Goal: Information Seeking & Learning: Learn about a topic

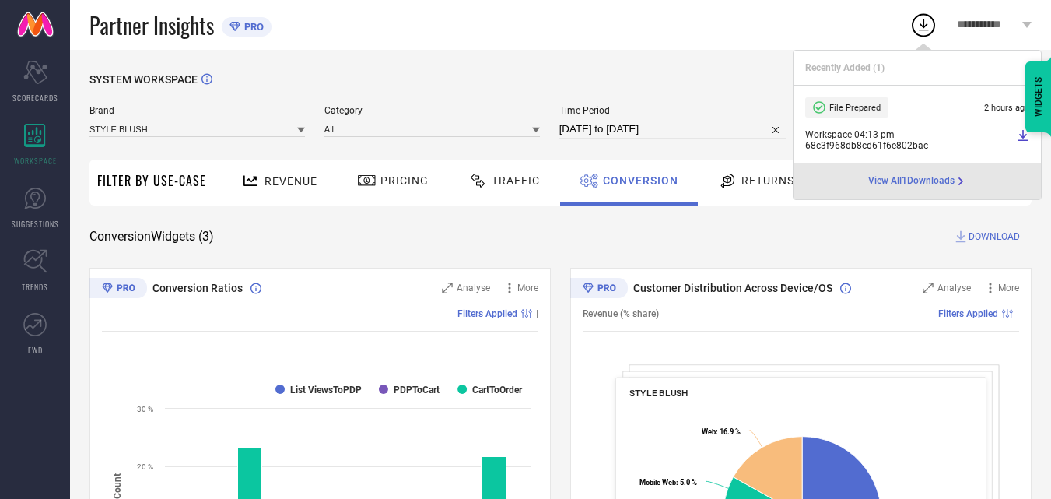
click at [928, 184] on span "View All 1 Downloads" at bounding box center [911, 181] width 86 height 12
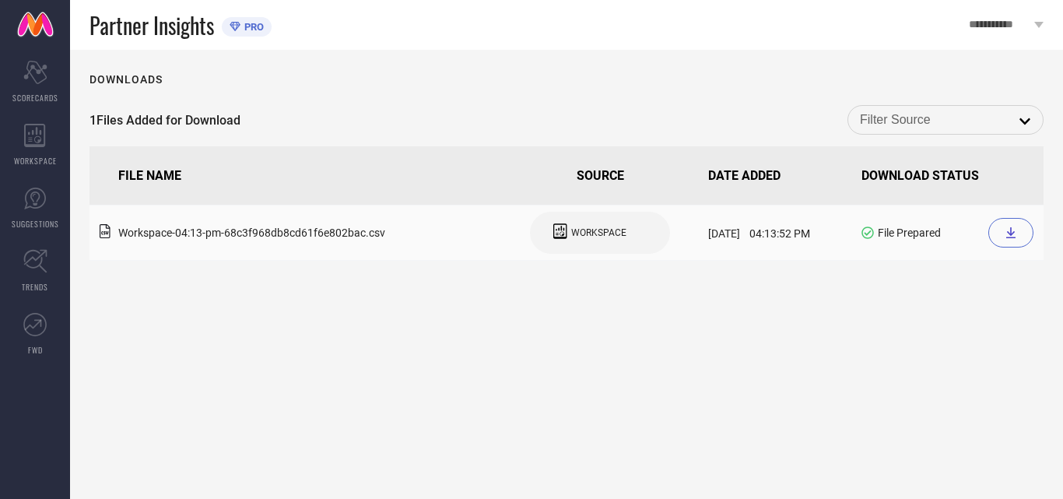
click at [1012, 230] on icon at bounding box center [1011, 232] width 12 height 12
click at [43, 142] on icon at bounding box center [35, 135] width 22 height 23
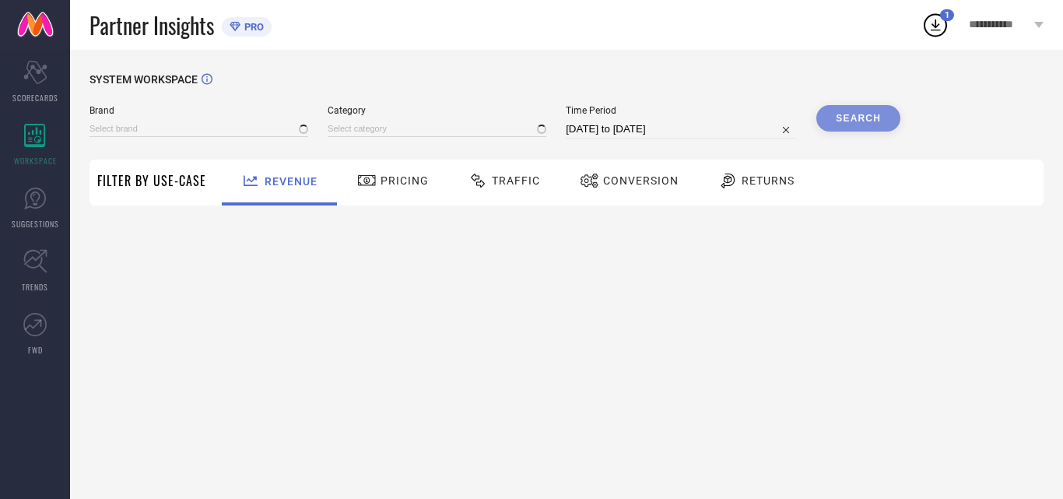
type input "STYLE BLUSH"
type input "All"
click at [592, 175] on icon at bounding box center [589, 181] width 17 height 14
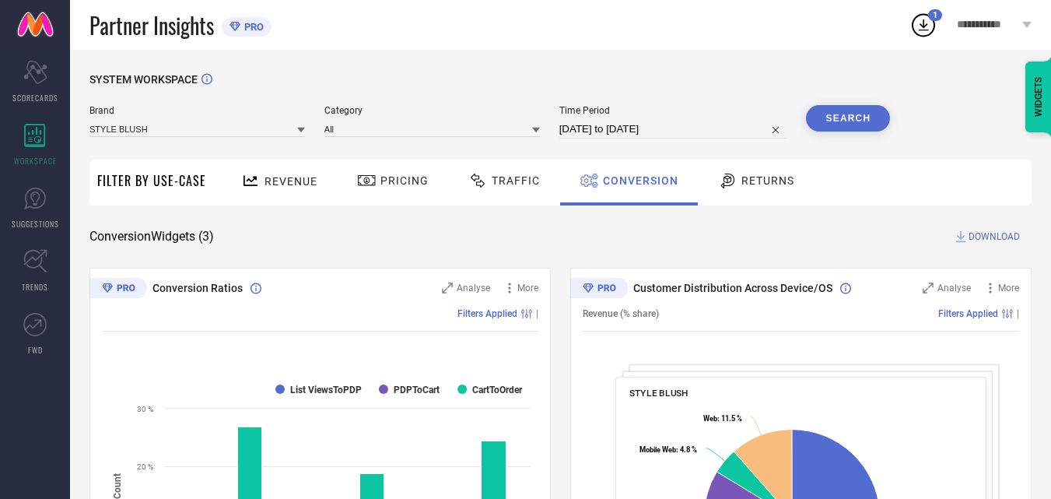
click at [999, 230] on span "DOWNLOAD" at bounding box center [994, 237] width 51 height 16
click at [929, 27] on icon at bounding box center [924, 25] width 28 height 28
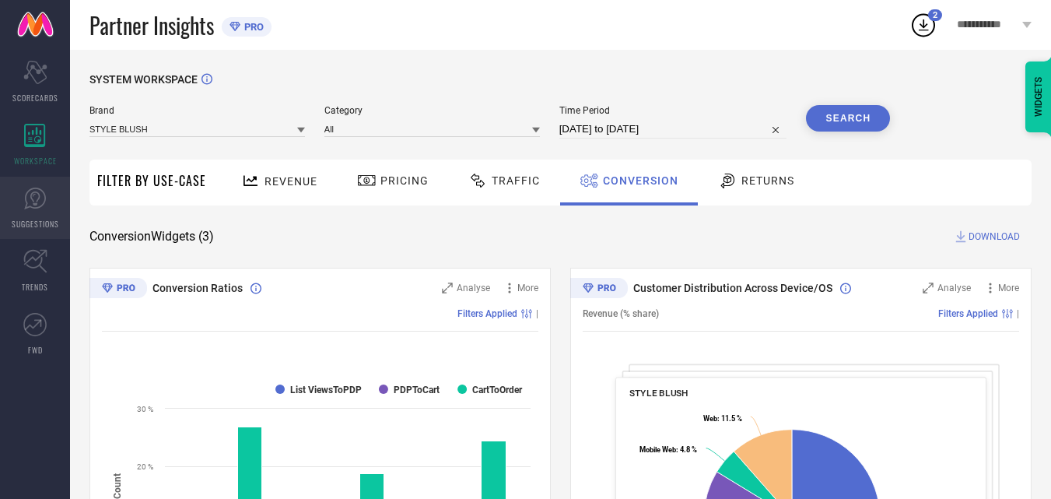
click at [26, 218] on span "SUGGESTIONS" at bounding box center [35, 224] width 47 height 12
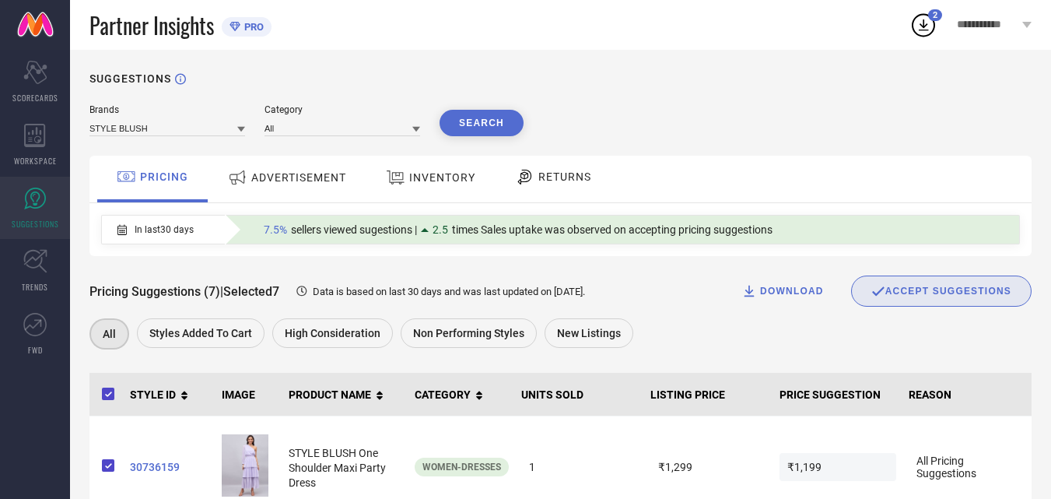
scroll to position [79, 0]
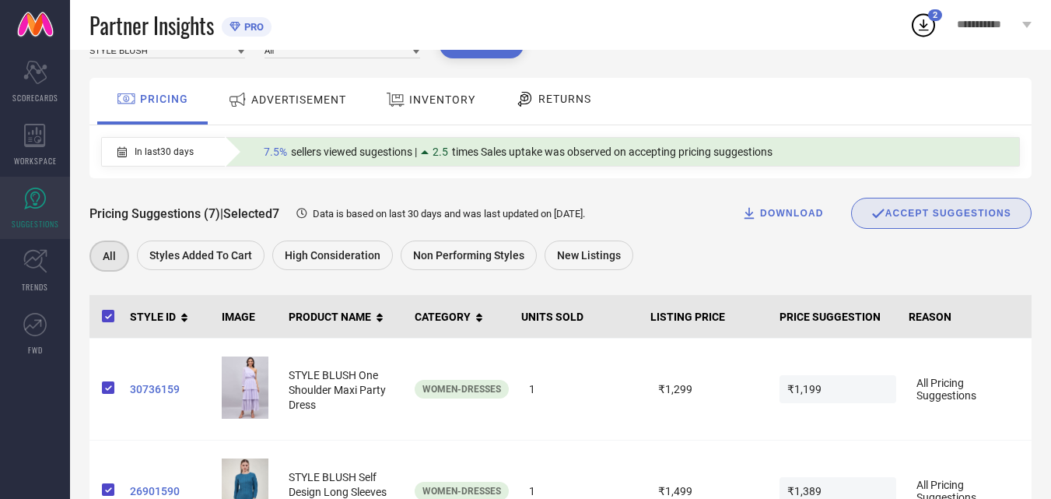
click at [294, 108] on div "ADVERTISEMENT" at bounding box center [287, 100] width 126 height 28
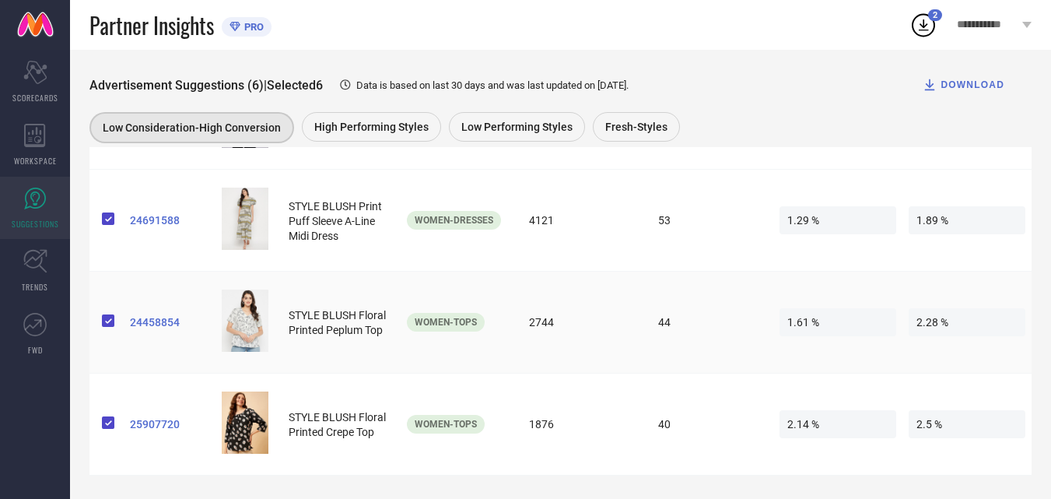
scroll to position [556, 0]
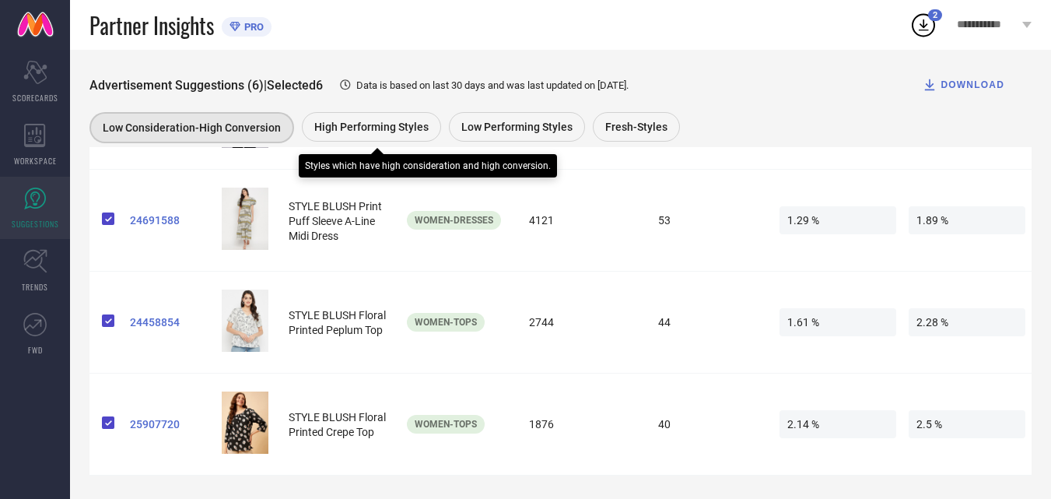
click at [365, 121] on span "High Performing Styles" at bounding box center [371, 127] width 114 height 12
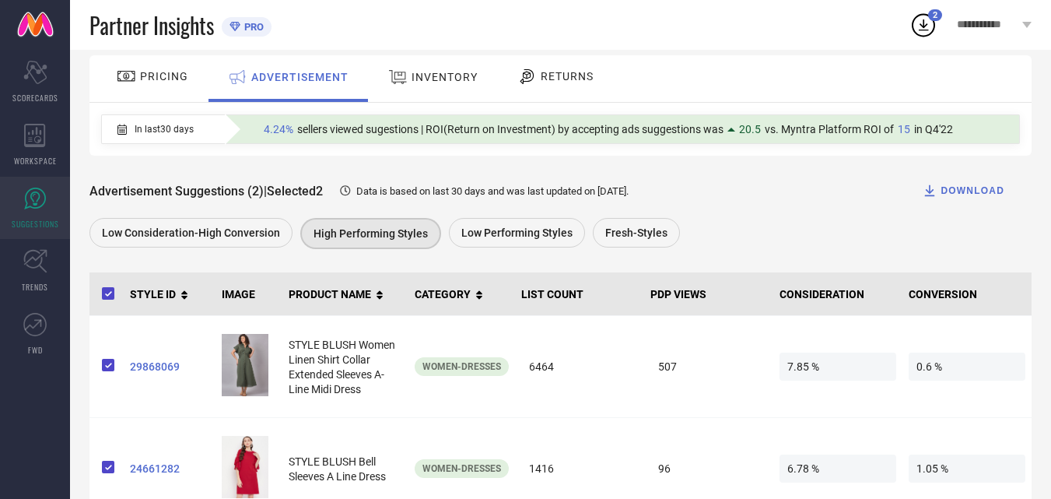
scroll to position [149, 0]
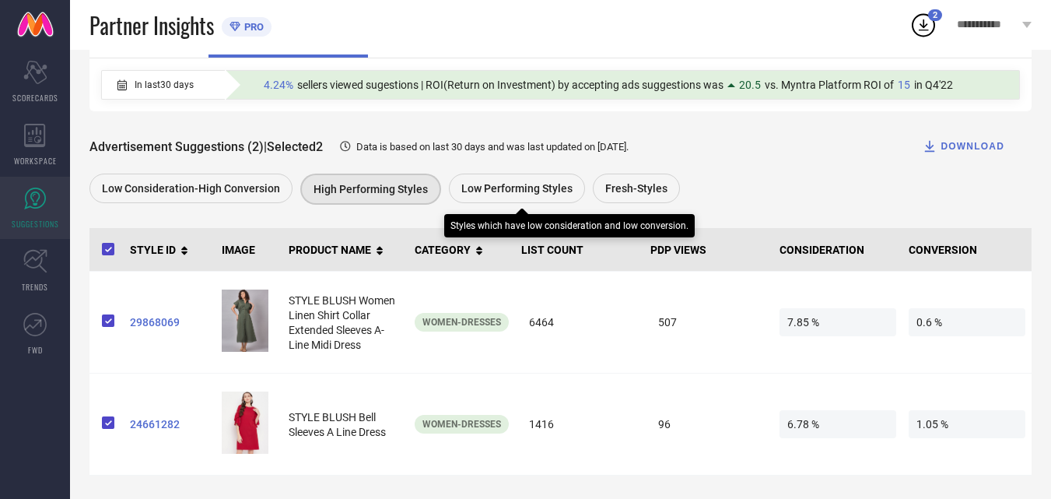
click at [501, 193] on span "Low Performing Styles" at bounding box center [516, 188] width 111 height 12
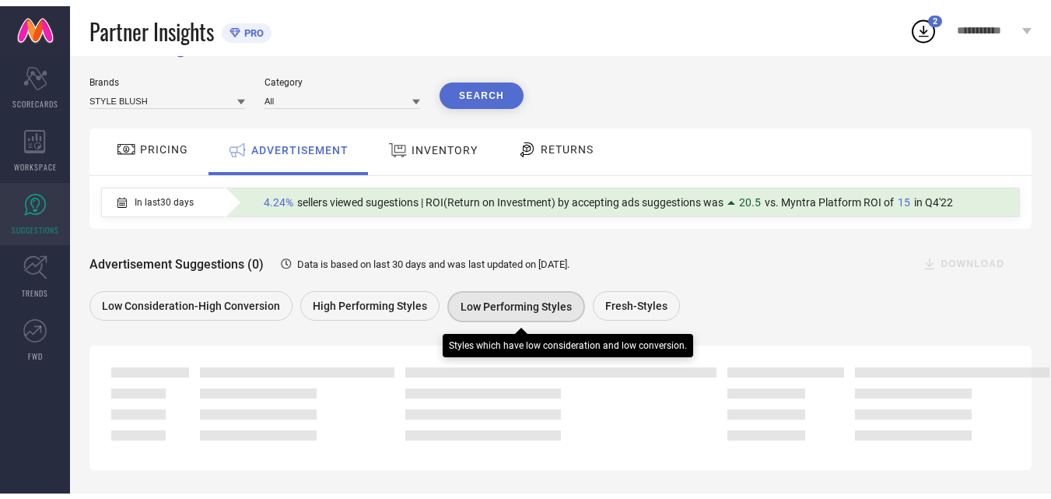
scroll to position [114, 0]
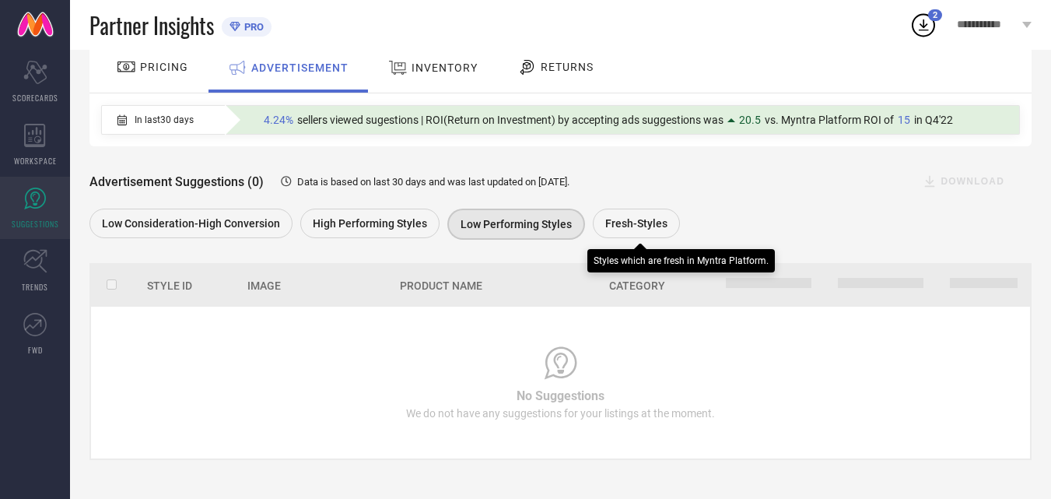
click at [631, 230] on div "Fresh-Styles" at bounding box center [636, 224] width 87 height 30
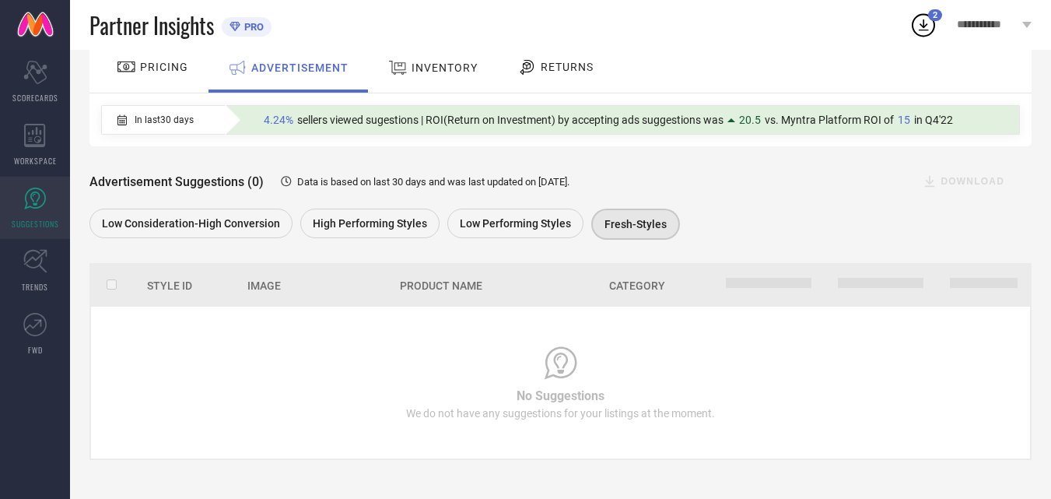
click at [430, 68] on span "INVENTORY" at bounding box center [445, 67] width 66 height 12
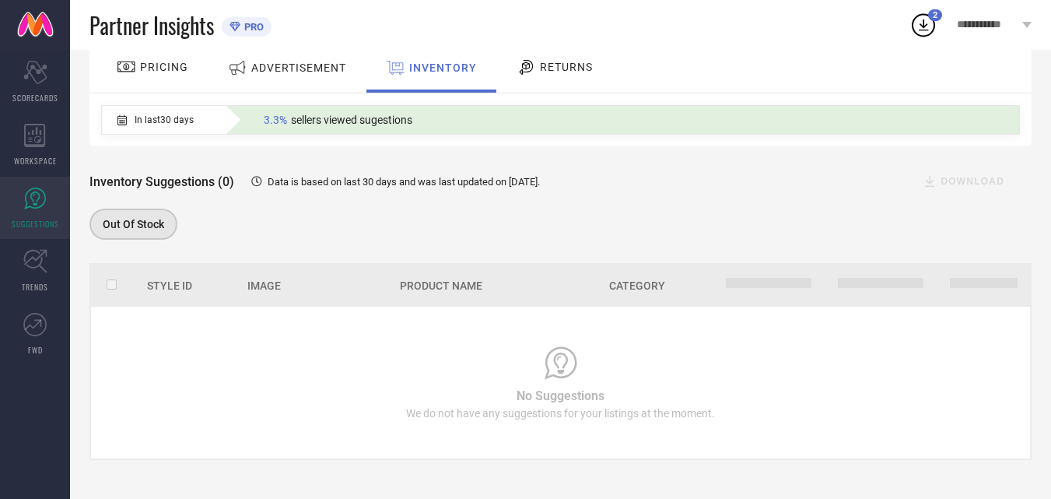
click at [564, 72] on div "RETURNS" at bounding box center [555, 67] width 84 height 26
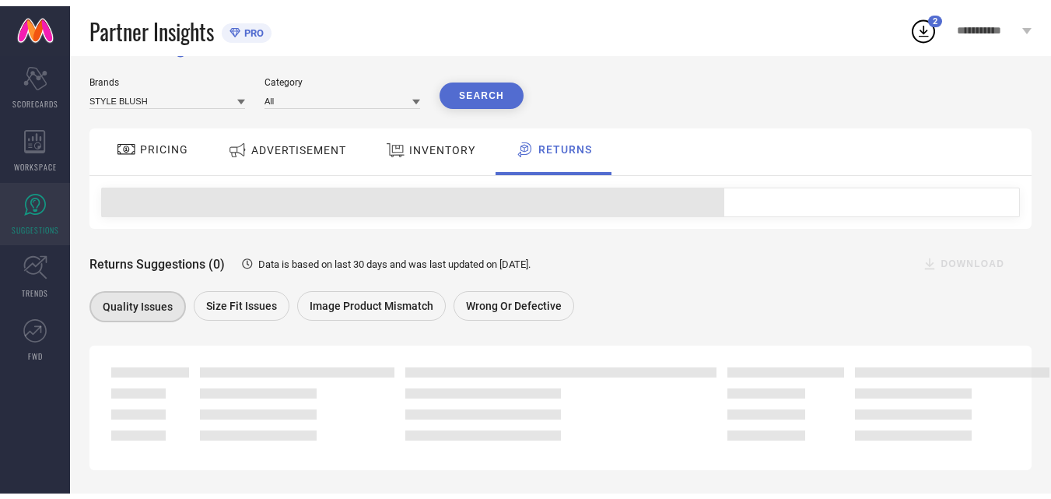
scroll to position [113, 0]
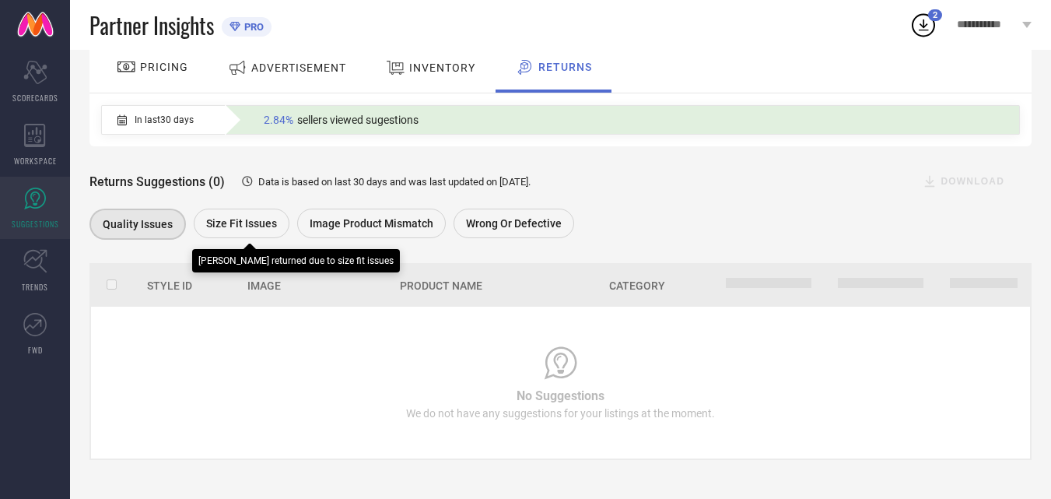
click at [217, 222] on span "Size fit issues" at bounding box center [241, 223] width 71 height 12
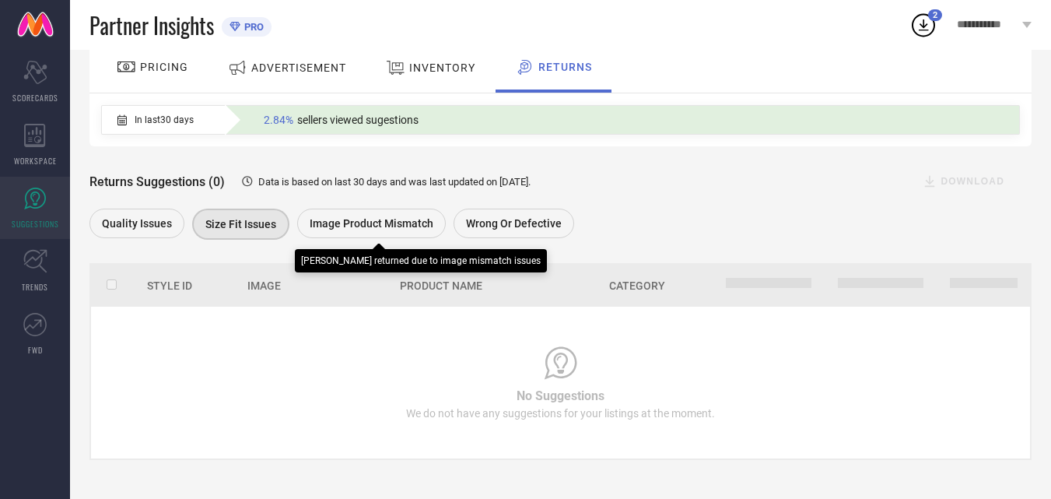
click at [385, 229] on div "Image product mismatch" at bounding box center [371, 224] width 149 height 30
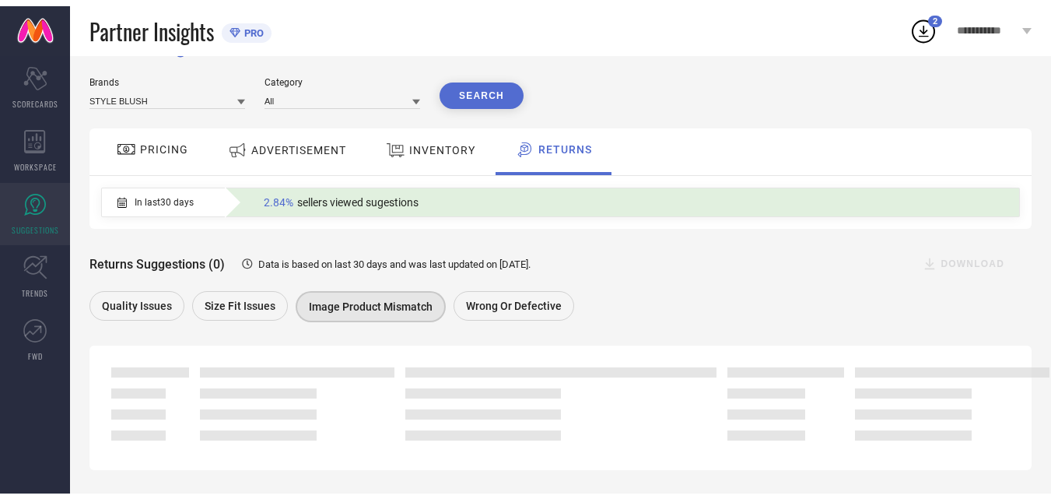
scroll to position [114, 0]
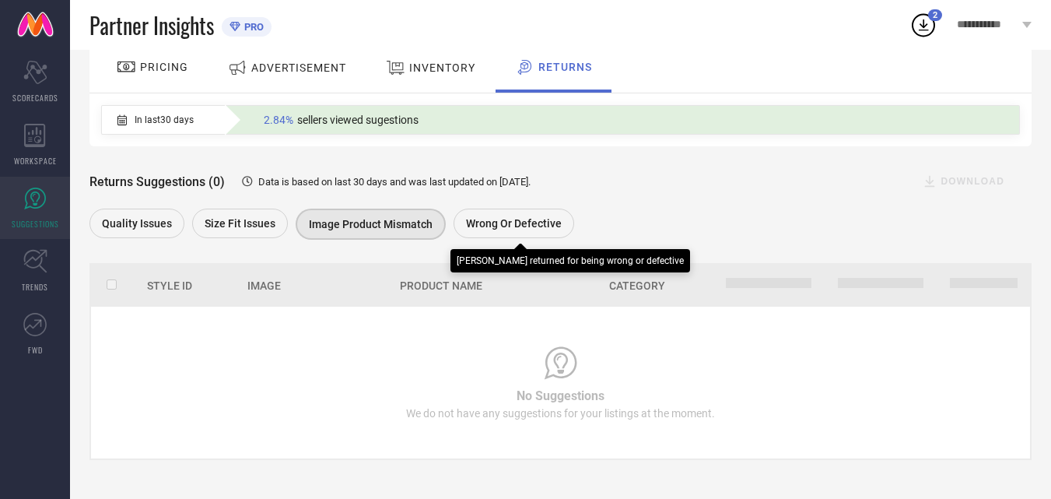
click at [511, 225] on span "Wrong or Defective" at bounding box center [514, 223] width 96 height 12
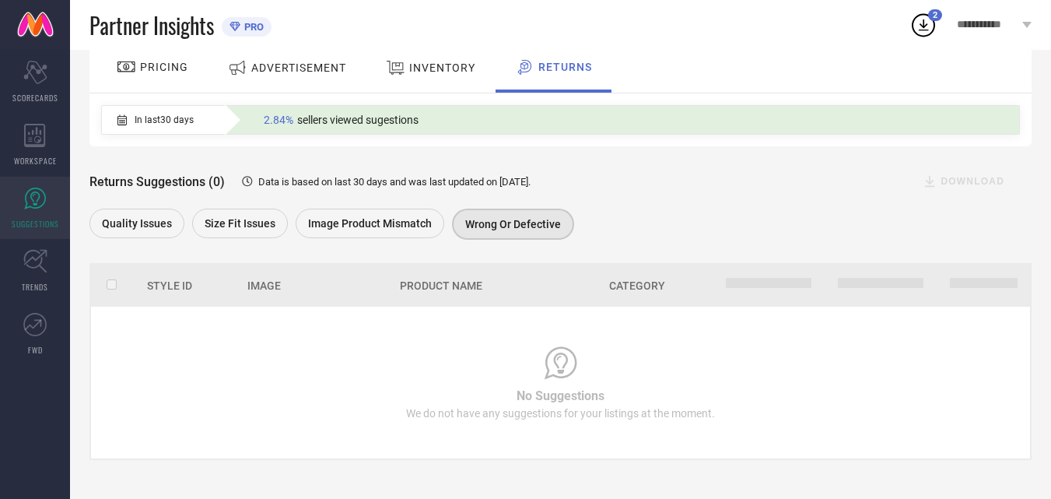
click at [304, 79] on div "ADVERTISEMENT" at bounding box center [287, 68] width 126 height 28
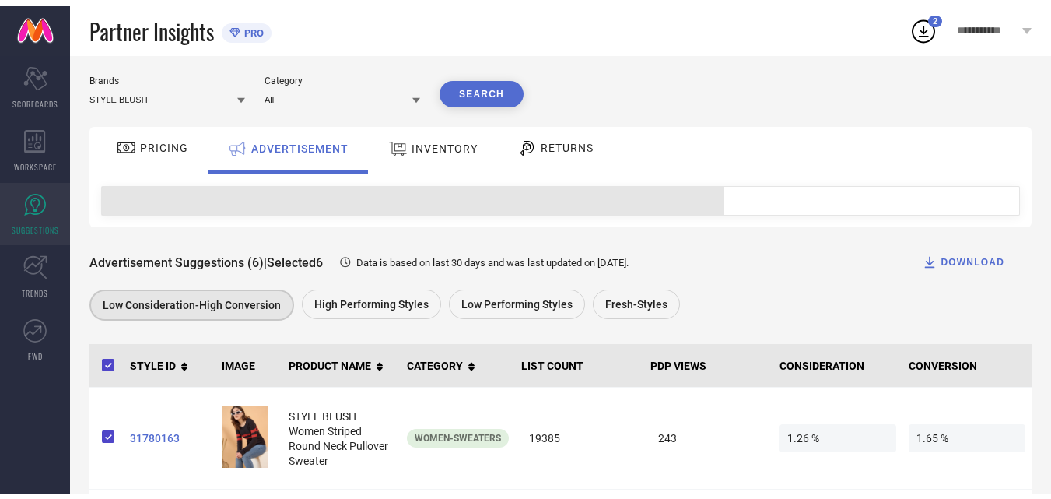
scroll to position [0, 0]
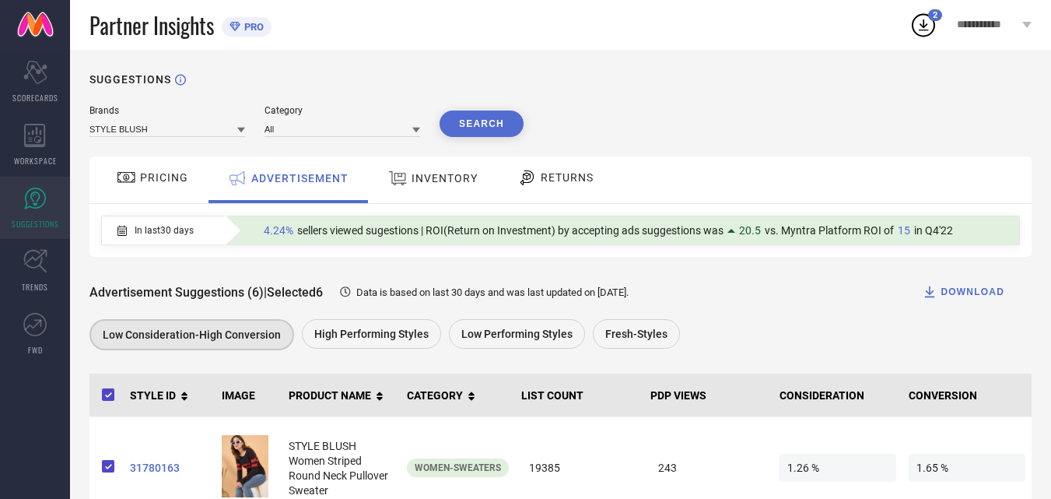
click at [161, 181] on span "PRICING" at bounding box center [164, 177] width 48 height 12
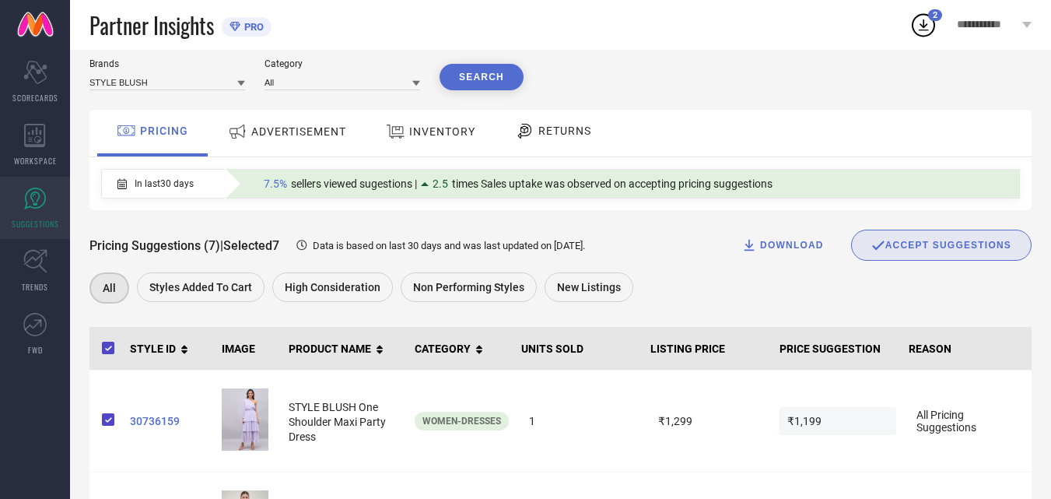
scroll to position [36, 0]
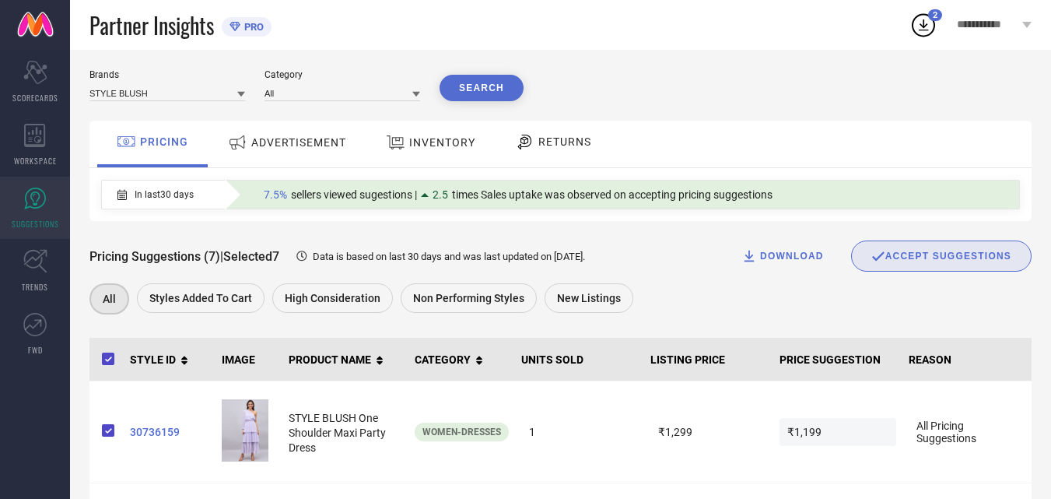
click at [220, 199] on div "In last 30 days 7.5% sellers viewed sugestions | 2.5 times Sales uptake was obs…" at bounding box center [557, 195] width 910 height 28
click at [309, 257] on icon at bounding box center [302, 256] width 14 height 14
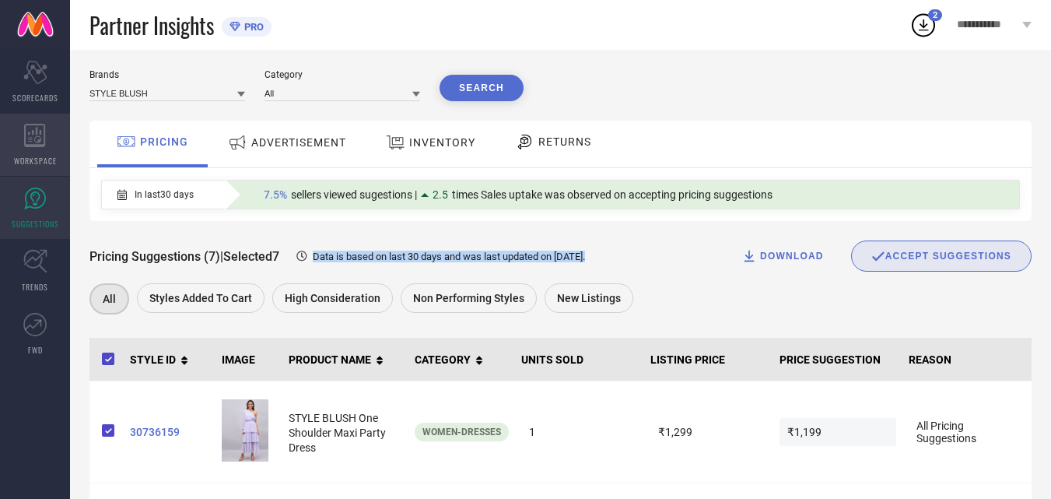
click at [37, 153] on div "WORKSPACE" at bounding box center [35, 145] width 70 height 62
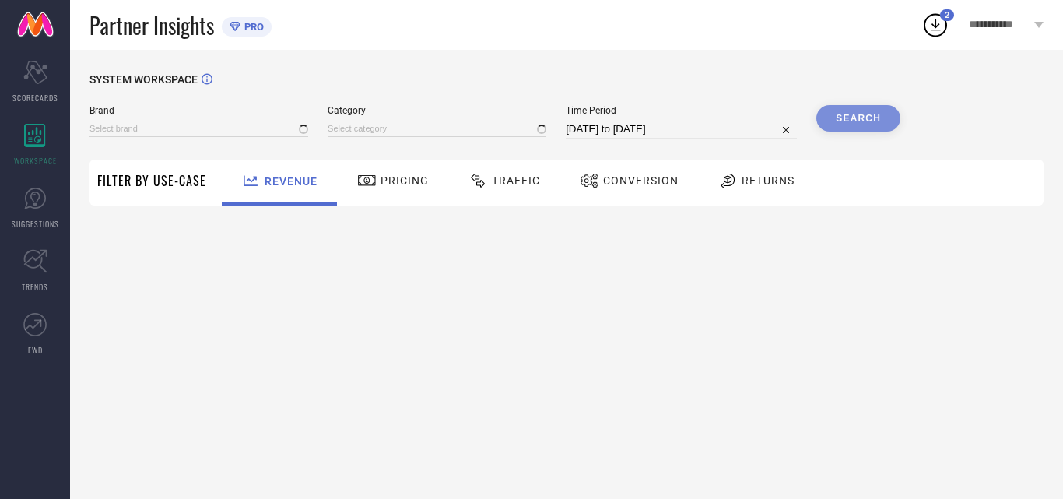
type input "STYLE BLUSH"
type input "All"
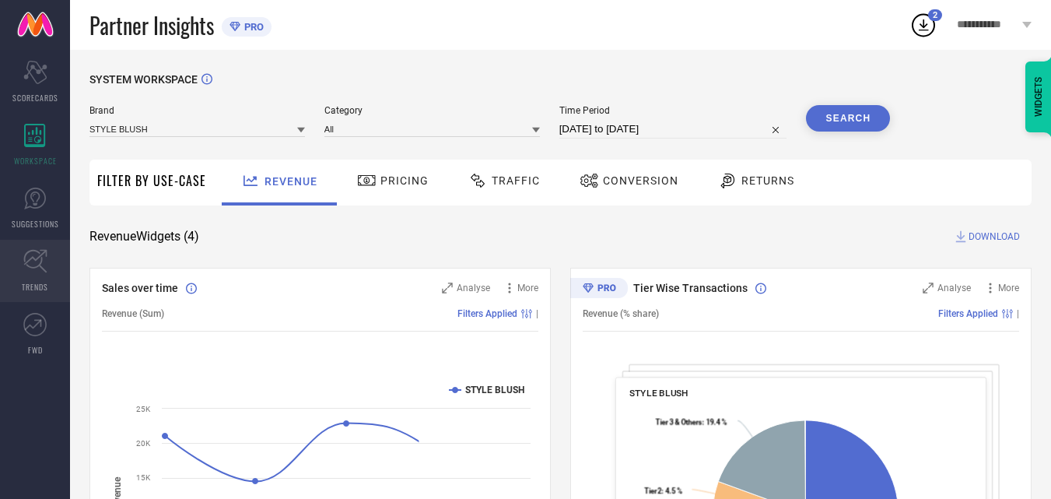
click at [27, 272] on icon at bounding box center [35, 261] width 24 height 24
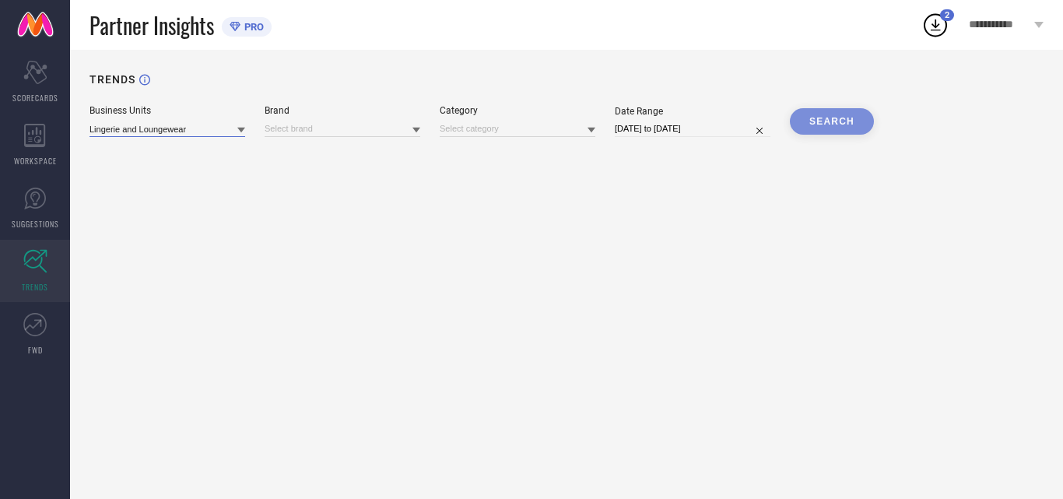
click at [227, 135] on input at bounding box center [167, 129] width 156 height 16
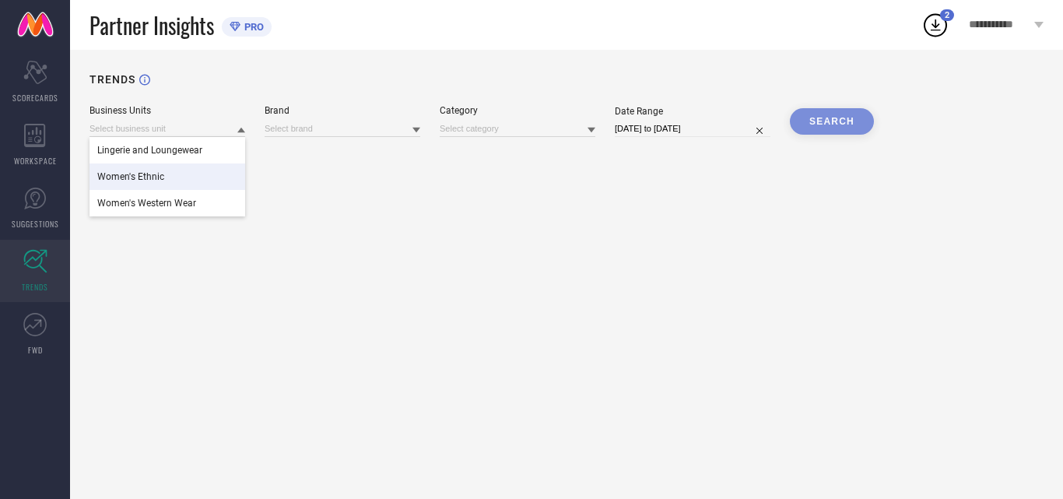
click at [168, 183] on div "Women's Ethnic" at bounding box center [167, 176] width 156 height 26
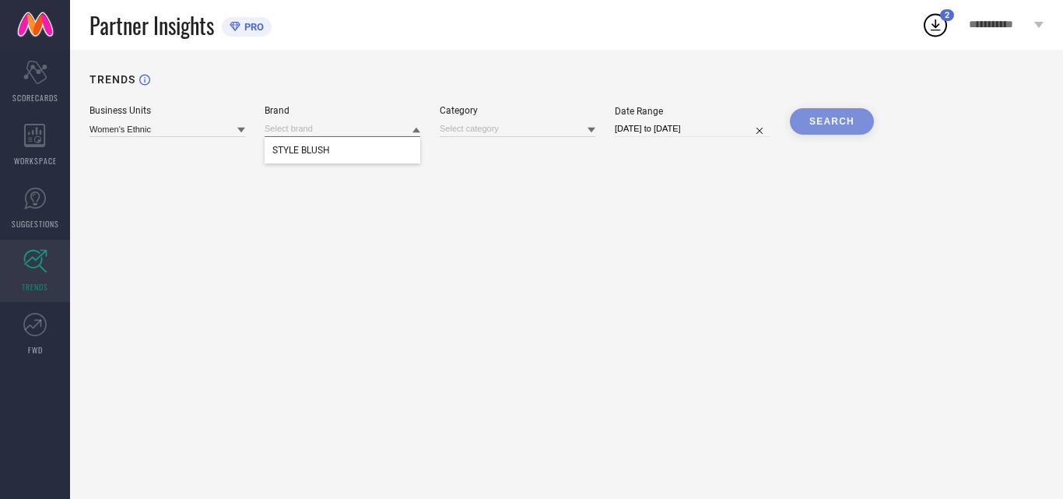
click at [300, 128] on input at bounding box center [343, 129] width 156 height 16
click at [305, 153] on span "STYLE BLUSH" at bounding box center [301, 150] width 58 height 11
click at [212, 131] on input at bounding box center [167, 129] width 156 height 16
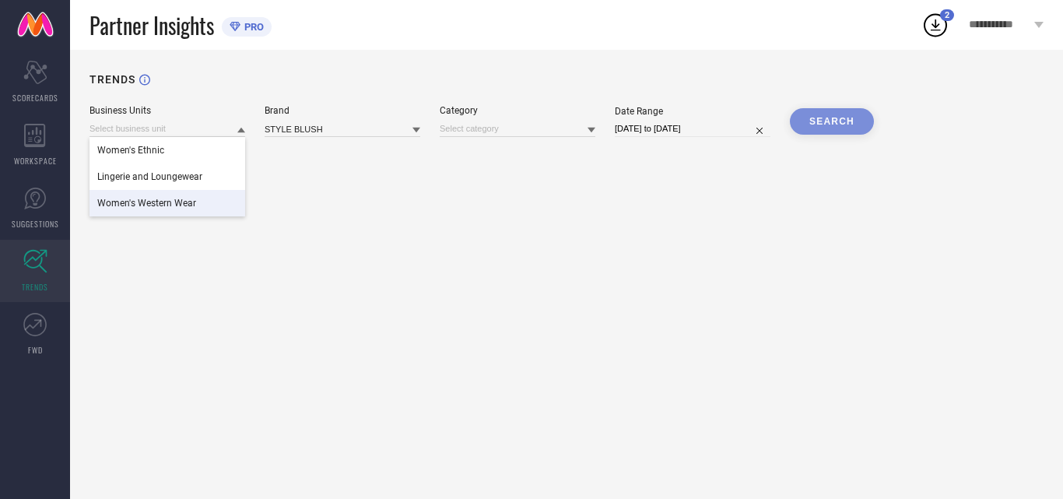
click at [167, 205] on span "Women's Western Wear" at bounding box center [146, 203] width 99 height 11
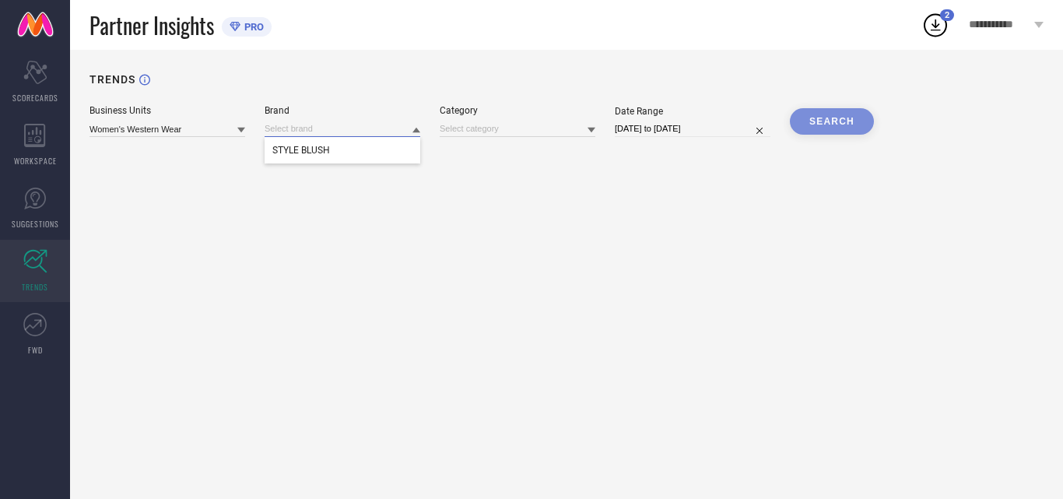
click at [353, 131] on input at bounding box center [343, 129] width 156 height 16
click at [340, 163] on div "STYLE BLUSH" at bounding box center [343, 150] width 156 height 26
click at [851, 124] on div "SEARCH" at bounding box center [832, 121] width 84 height 26
click at [809, 128] on div "SEARCH" at bounding box center [832, 121] width 84 height 26
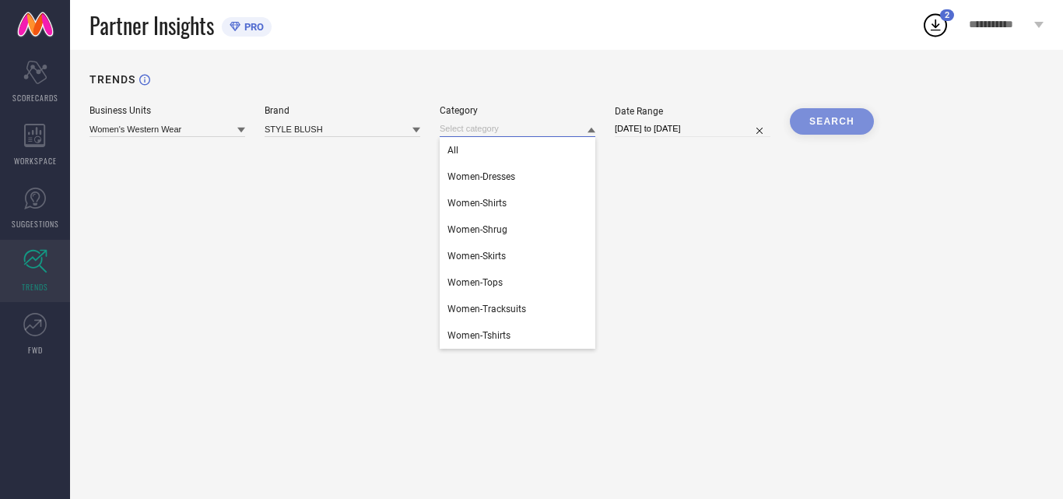
click at [568, 133] on input at bounding box center [518, 129] width 156 height 16
click at [510, 161] on div "All" at bounding box center [518, 150] width 156 height 26
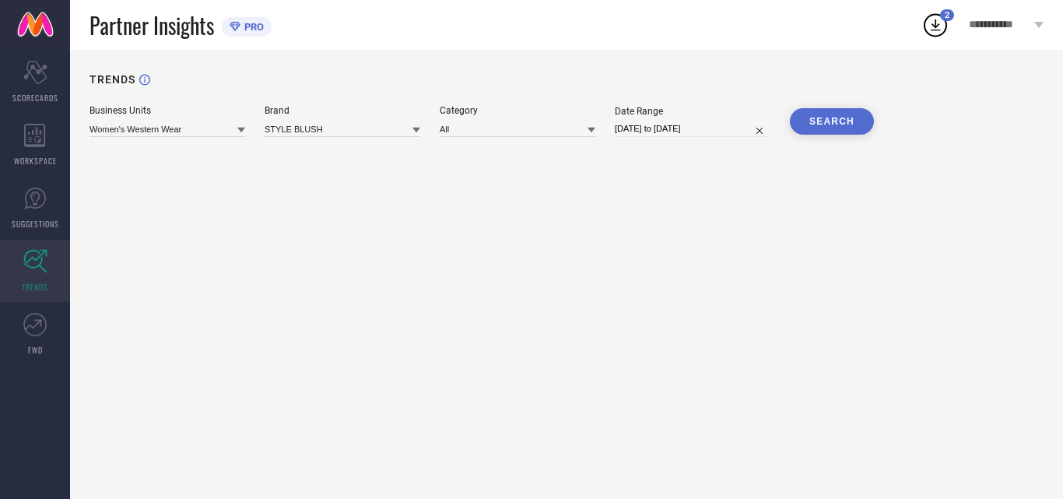
click at [816, 114] on button "SEARCH" at bounding box center [832, 121] width 84 height 26
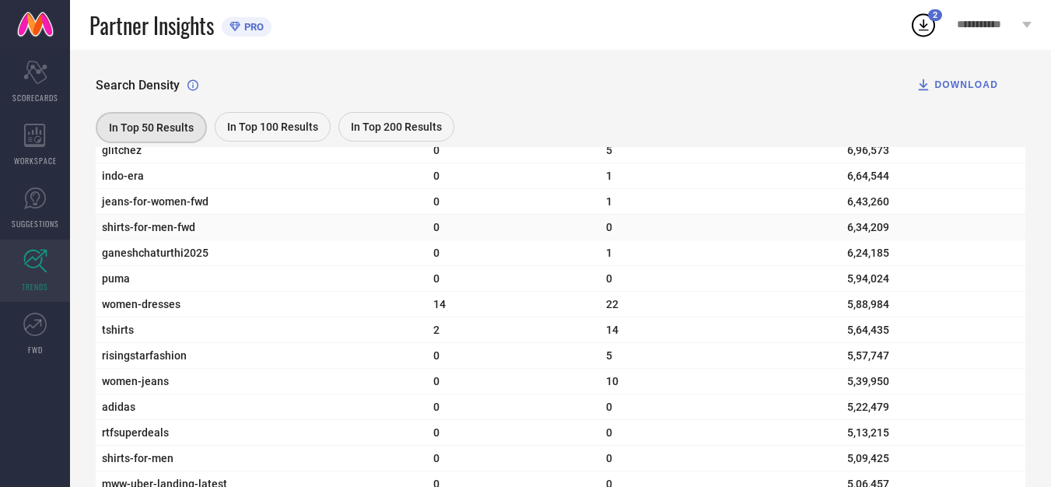
scroll to position [1905, 0]
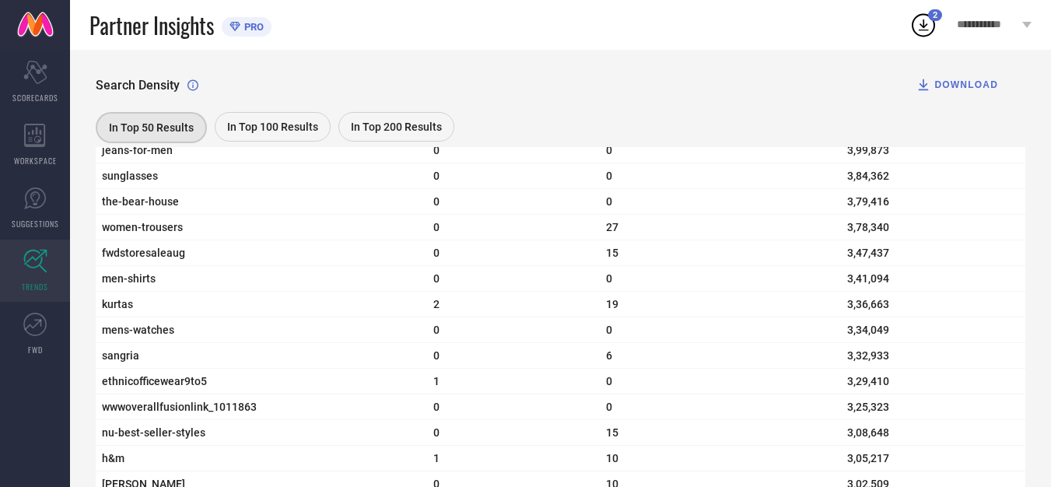
click at [305, 133] on span "In Top 100 Results" at bounding box center [272, 127] width 91 height 12
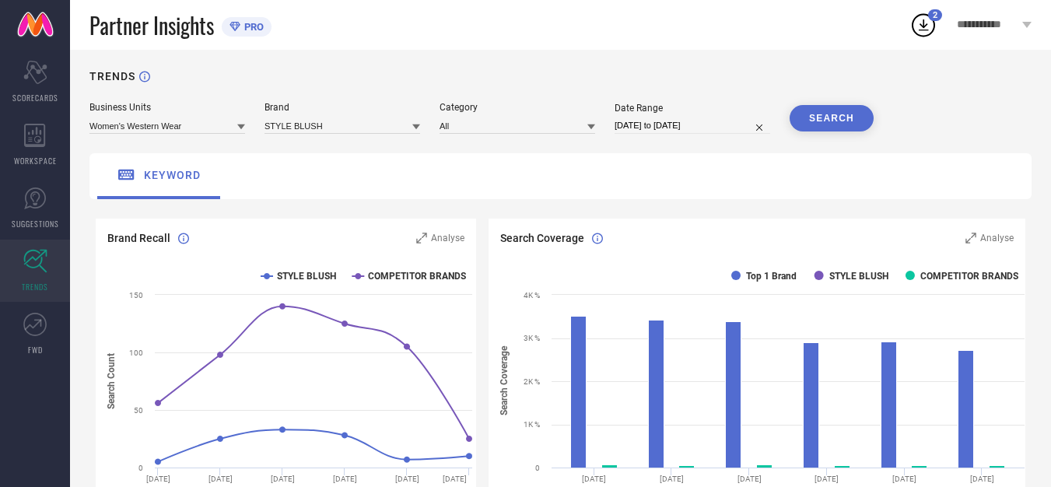
scroll to position [0, 0]
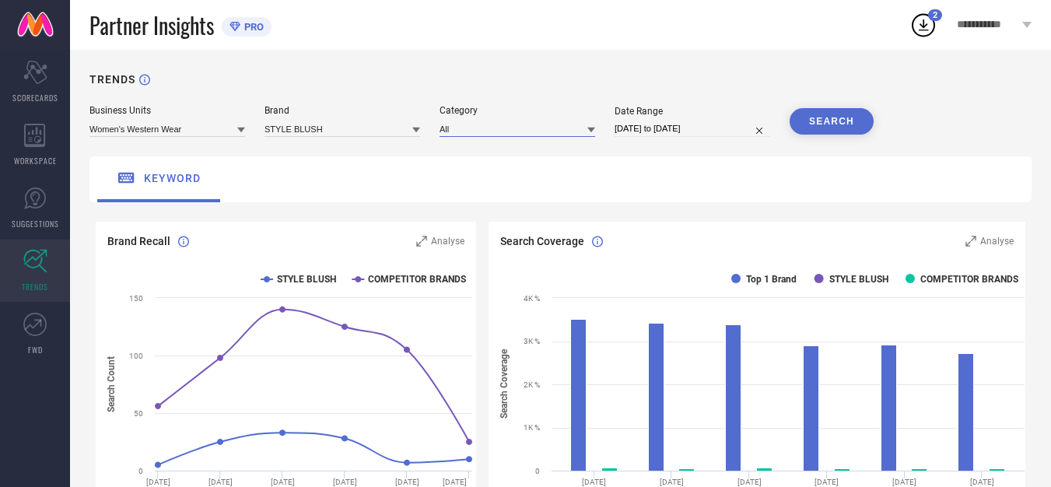
click at [536, 135] on input at bounding box center [518, 129] width 156 height 16
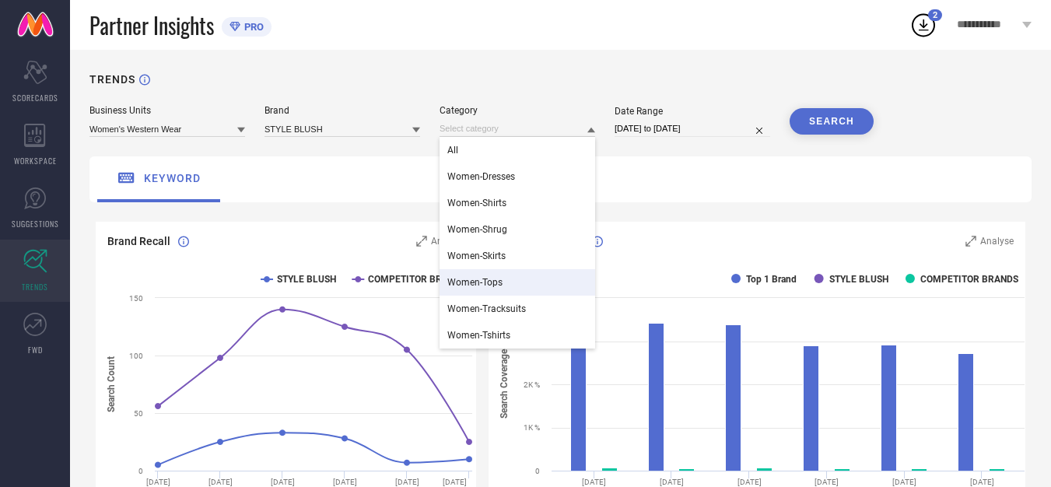
click at [479, 274] on div "Women-Tops" at bounding box center [518, 282] width 156 height 26
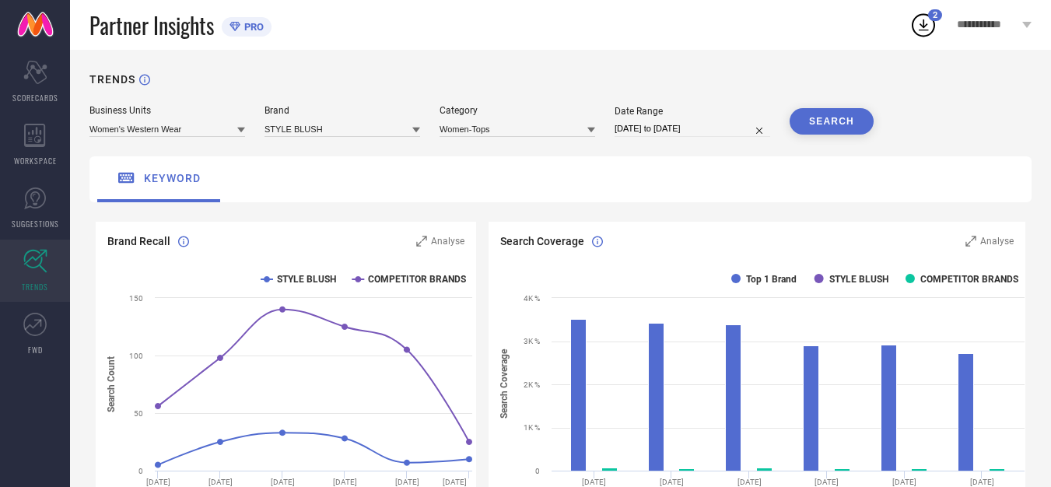
click at [828, 117] on button "SEARCH" at bounding box center [832, 121] width 84 height 26
